Goal: Communication & Community: Answer question/provide support

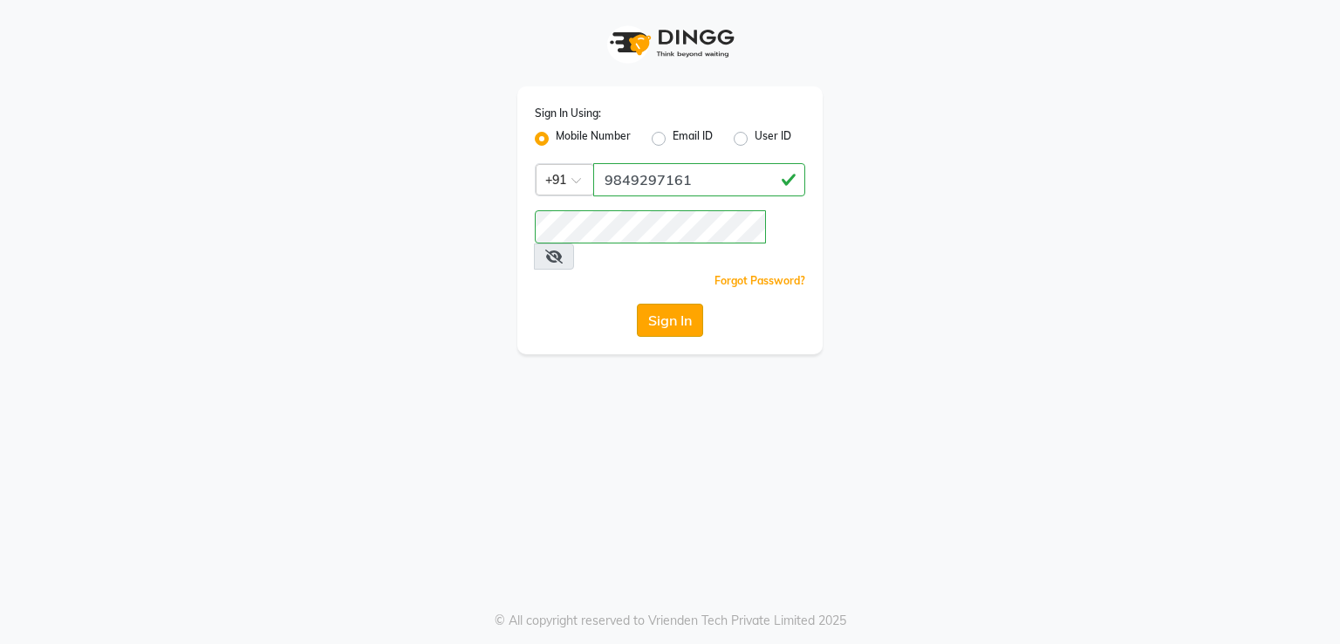
click at [691, 304] on button "Sign In" at bounding box center [670, 320] width 66 height 33
click at [691, 304] on div "Sign In" at bounding box center [670, 320] width 271 height 33
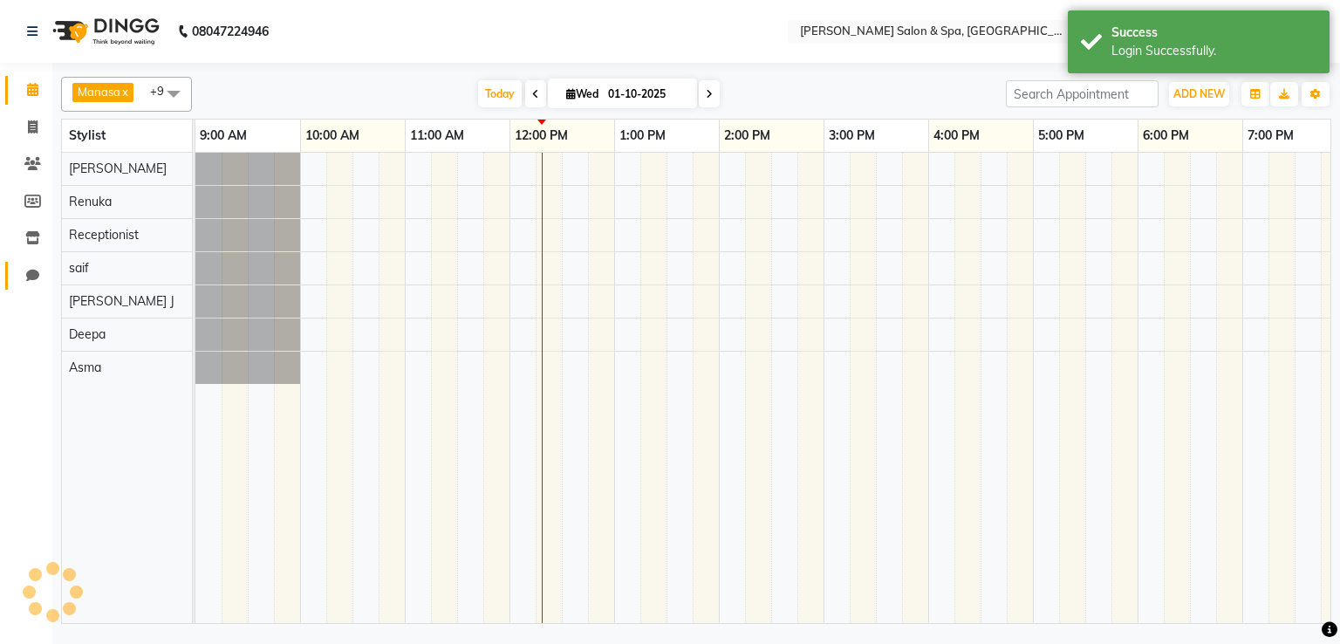
click at [28, 264] on link "Chat" at bounding box center [26, 276] width 42 height 29
select select "100"
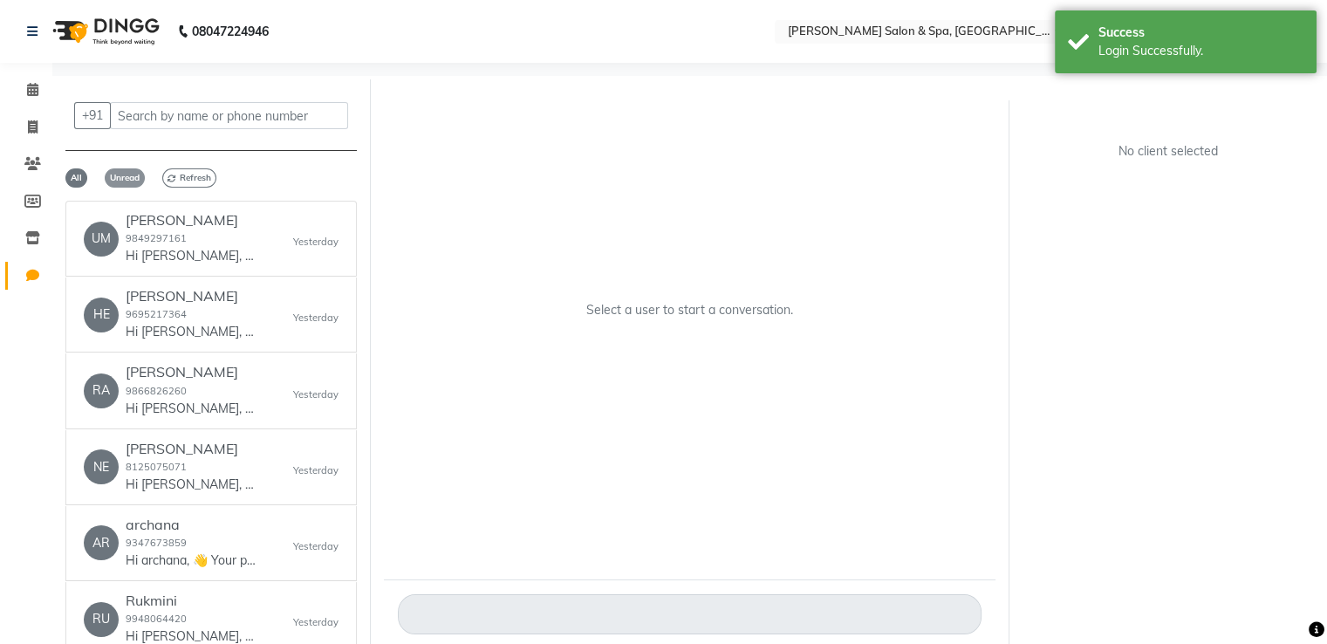
click at [132, 171] on span "Unread" at bounding box center [125, 177] width 40 height 19
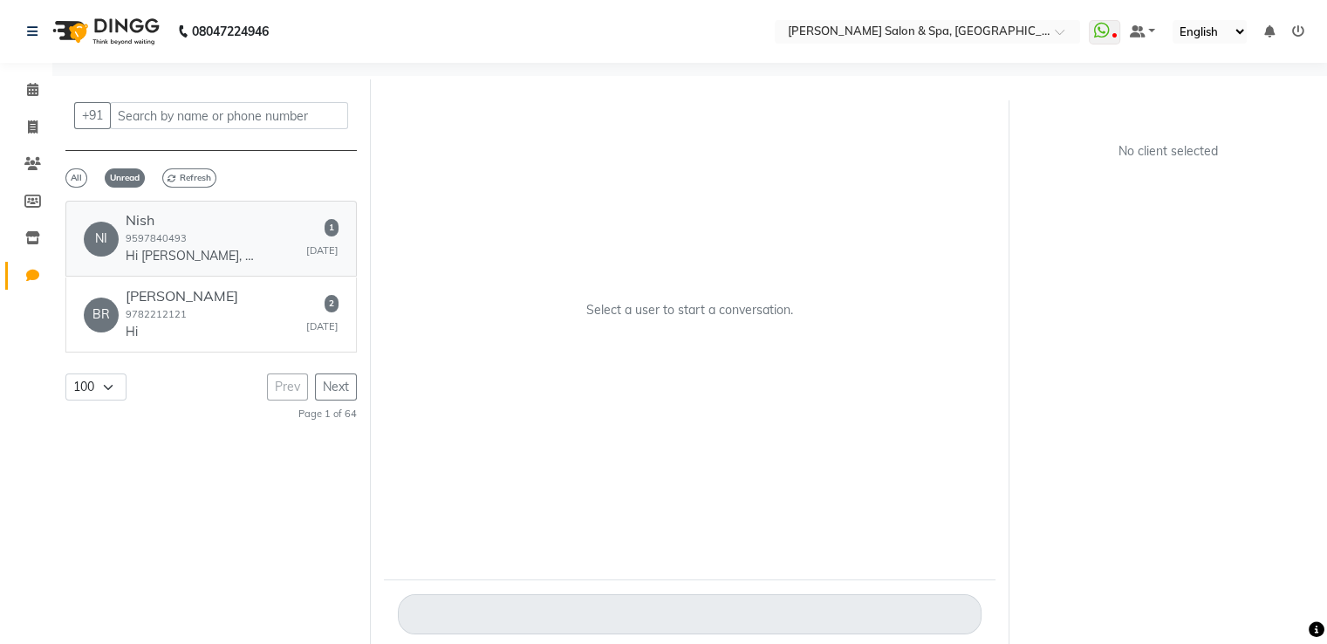
click at [222, 233] on div "Nish 9597840493 Hi Nish, 👋 Your payment at [PERSON_NAME] Salon & Spa is confirm…" at bounding box center [191, 238] width 131 height 53
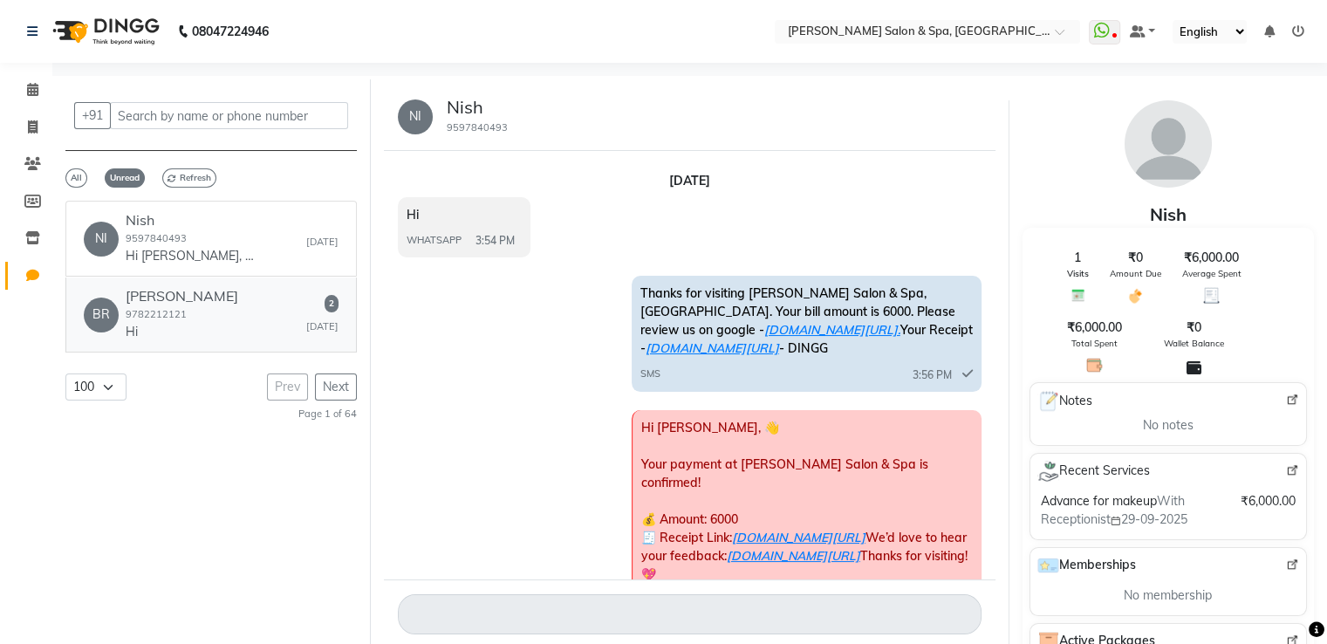
click at [152, 302] on h6 "[PERSON_NAME]" at bounding box center [182, 296] width 113 height 17
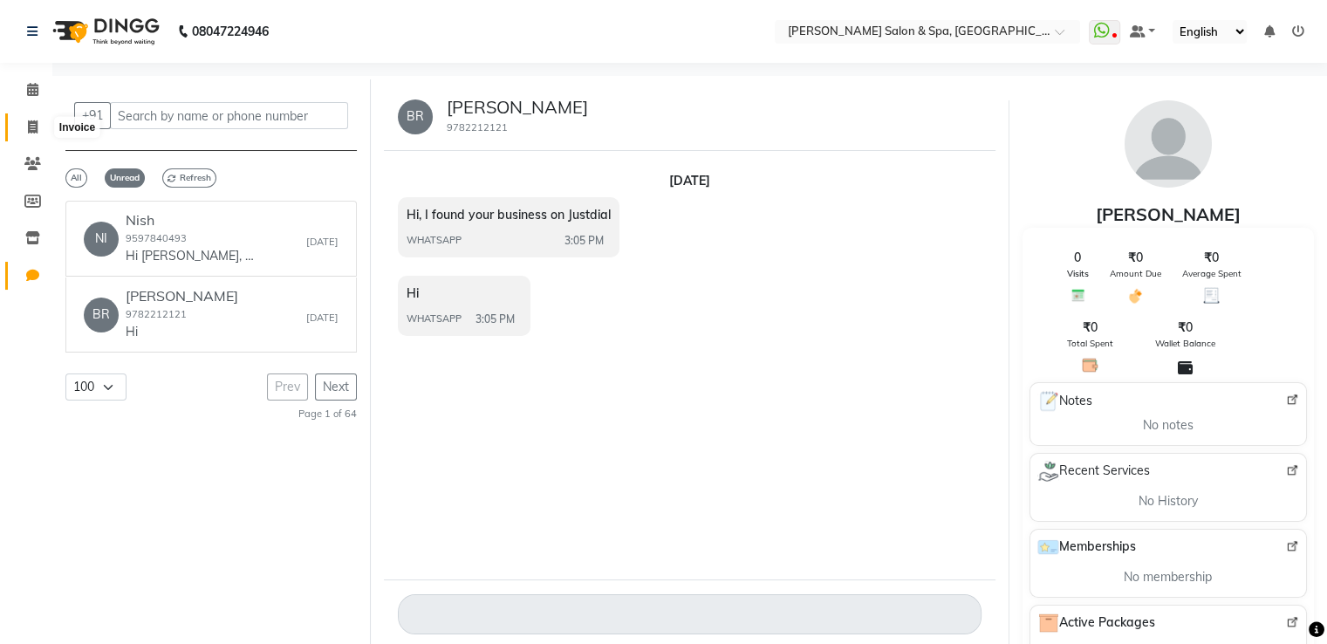
click at [34, 123] on icon at bounding box center [33, 126] width 10 height 13
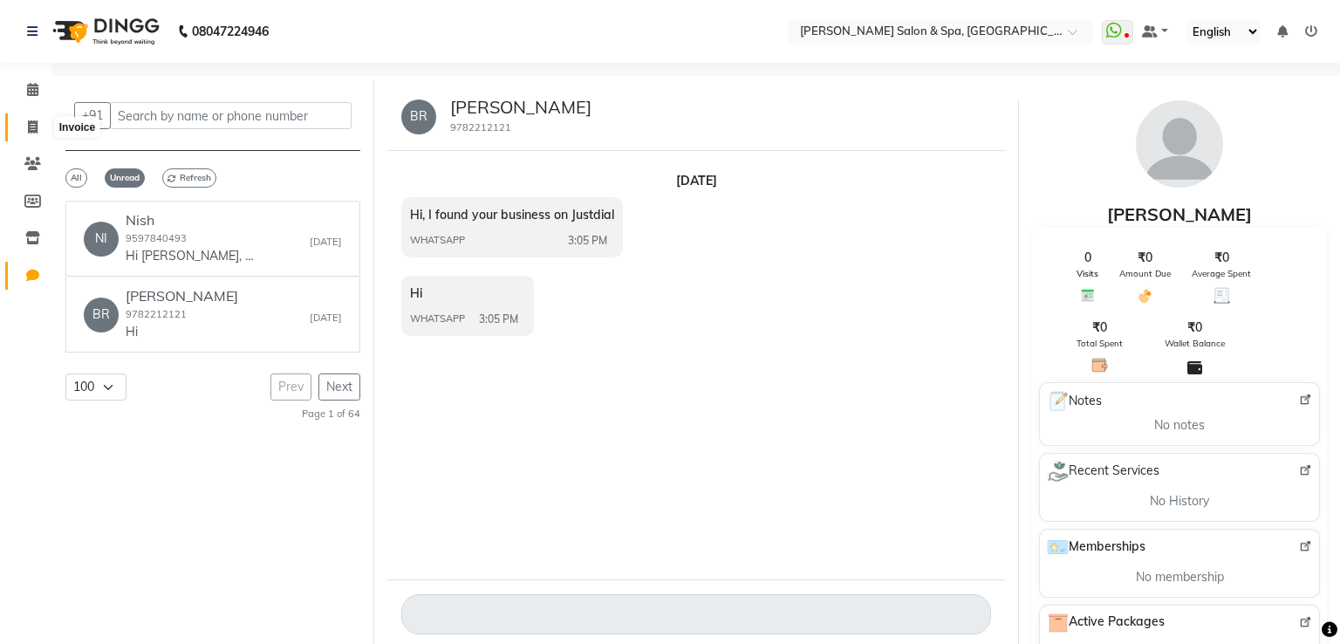
select select "service"
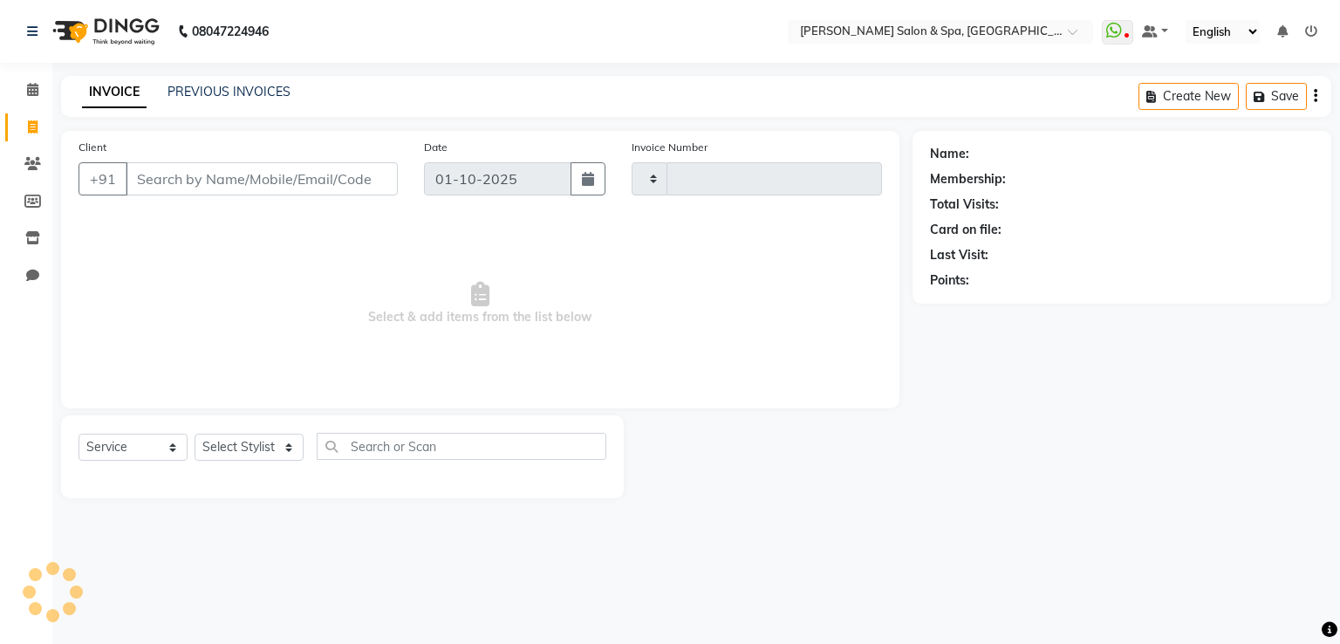
type input "1915"
select select "67"
